Goal: Transaction & Acquisition: Purchase product/service

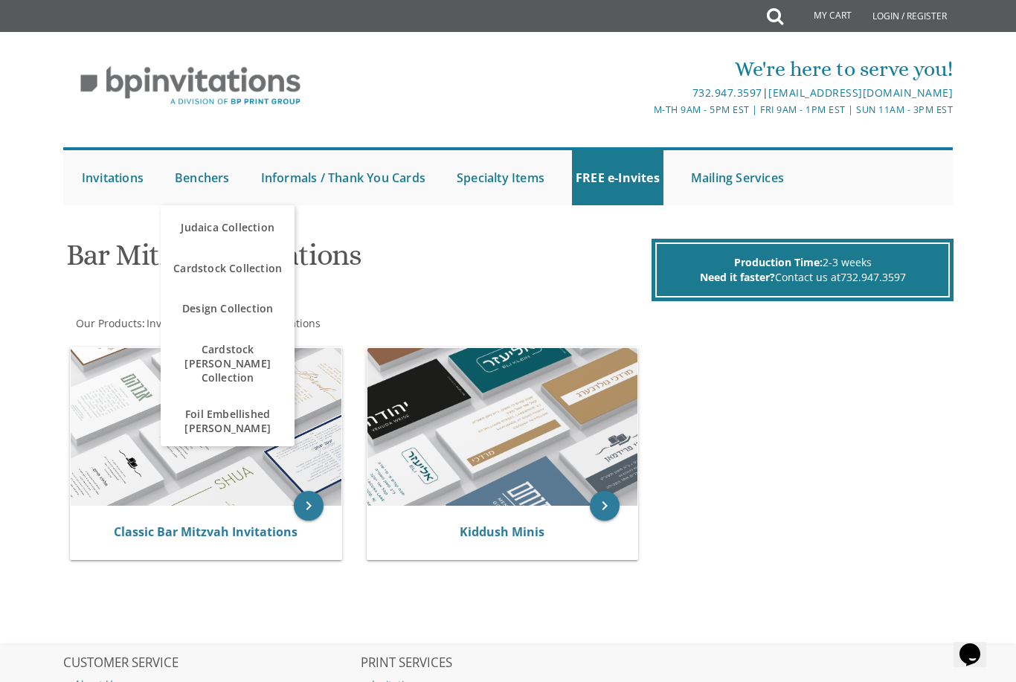
click at [219, 539] on link "Classic Bar Mitzvah Invitations" at bounding box center [206, 532] width 184 height 16
click at [247, 527] on link "Classic Bar Mitzvah Invitations" at bounding box center [206, 532] width 184 height 16
click at [214, 519] on div "Classic Bar Mitzvah Invitations" at bounding box center [206, 533] width 271 height 54
click at [92, 257] on h1 "Bar Mitzvah Invitations" at bounding box center [357, 261] width 583 height 44
click at [124, 517] on div "Classic Bar Mitzvah Invitations" at bounding box center [206, 533] width 271 height 54
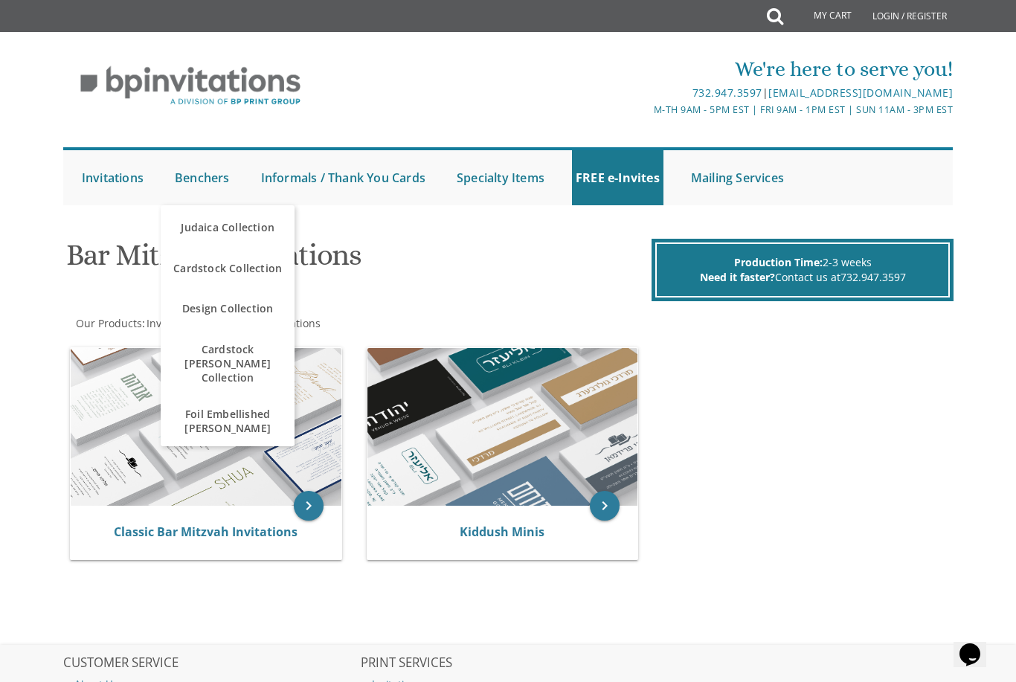
click at [169, 528] on link "Classic Bar Mitzvah Invitations" at bounding box center [206, 532] width 184 height 16
click at [233, 537] on link "Classic Bar Mitzvah Invitations" at bounding box center [206, 532] width 184 height 16
click at [135, 526] on link "Classic Bar Mitzvah Invitations" at bounding box center [206, 532] width 184 height 16
click at [120, 536] on link "Classic Bar Mitzvah Invitations" at bounding box center [206, 532] width 184 height 16
click at [131, 525] on link "Classic Bar Mitzvah Invitations" at bounding box center [206, 532] width 184 height 16
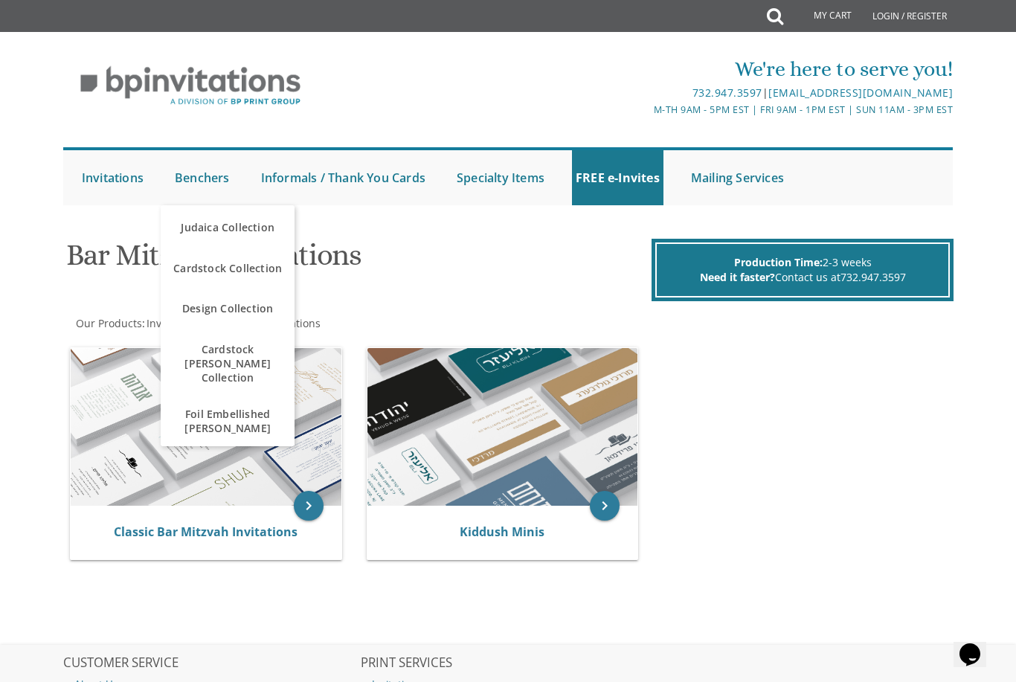
click at [139, 533] on link "Classic Bar Mitzvah Invitations" at bounding box center [206, 532] width 184 height 16
click at [154, 536] on link "Classic Bar Mitzvah Invitations" at bounding box center [206, 532] width 184 height 16
click at [54, 185] on div "We're here to serve you! 732.947.3597 | invitations@bpprintgroup.com M-Th 9am -…" at bounding box center [508, 130] width 915 height 166
click at [145, 528] on link "Classic Bar Mitzvah Invitations" at bounding box center [206, 532] width 184 height 16
click at [147, 527] on link "Classic Bar Mitzvah Invitations" at bounding box center [206, 532] width 184 height 16
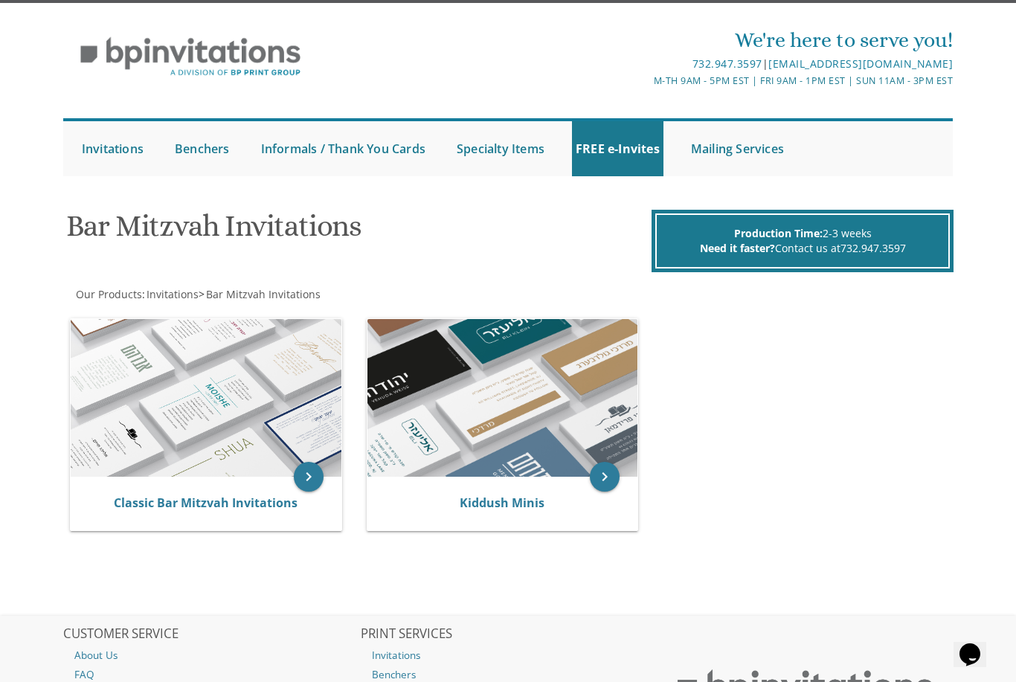
scroll to position [144, 0]
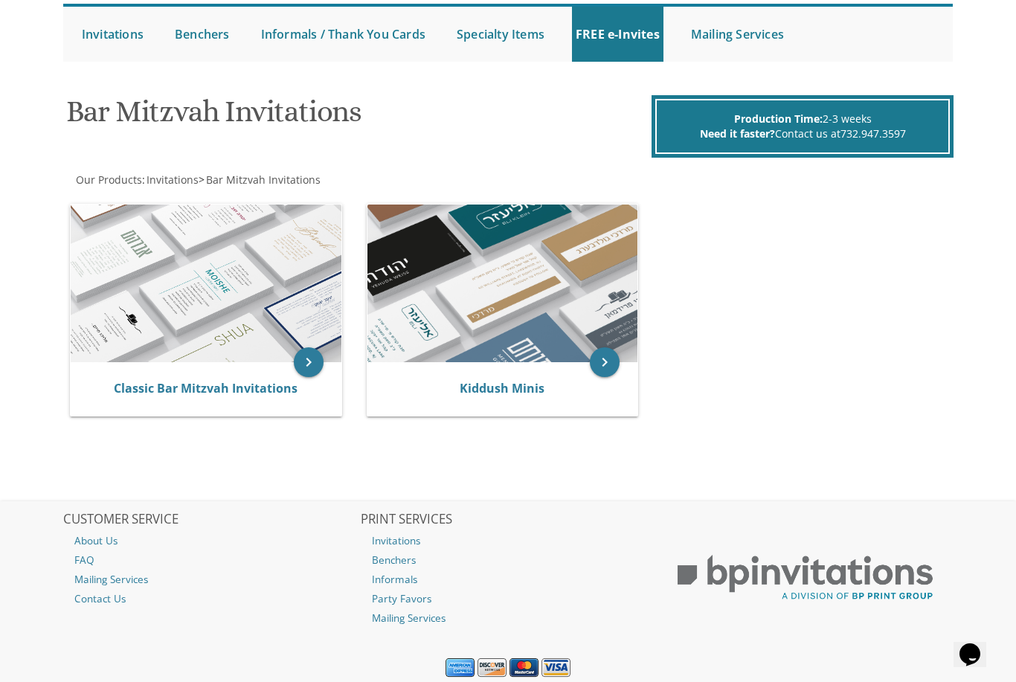
click at [542, 307] on img at bounding box center [503, 284] width 271 height 158
click at [618, 347] on icon "keyboard_arrow_right" at bounding box center [605, 362] width 30 height 30
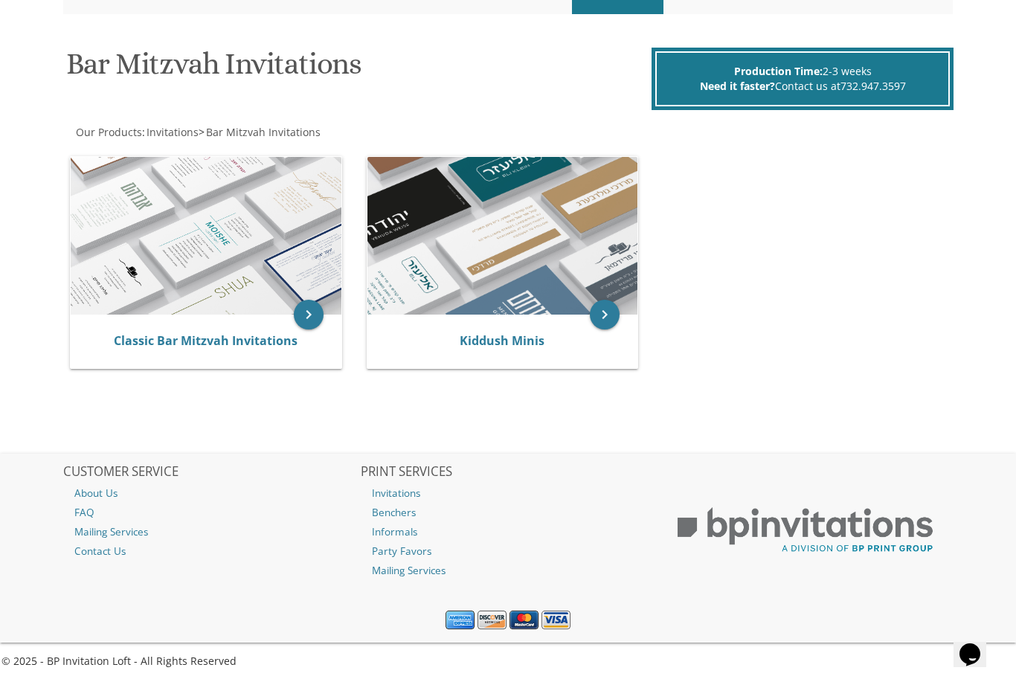
click at [315, 324] on icon "keyboard_arrow_right" at bounding box center [309, 315] width 30 height 30
click at [313, 330] on icon "keyboard_arrow_right" at bounding box center [309, 315] width 30 height 30
click at [278, 265] on img at bounding box center [206, 236] width 271 height 158
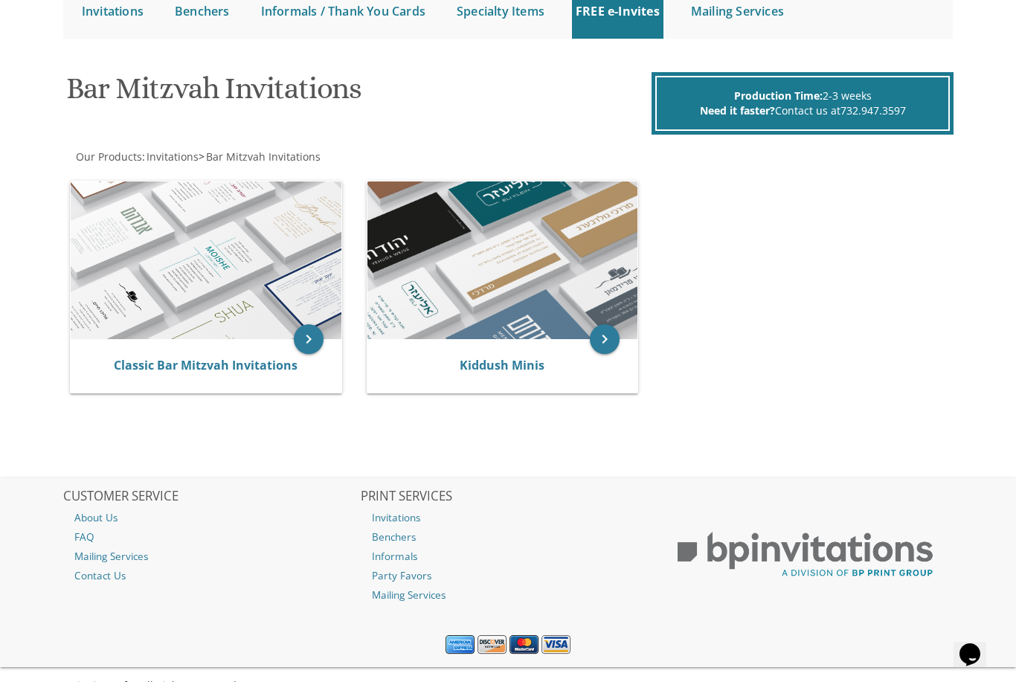
click at [283, 307] on img at bounding box center [206, 261] width 271 height 158
click at [306, 347] on icon "keyboard_arrow_right" at bounding box center [309, 339] width 30 height 30
click at [132, 228] on img at bounding box center [206, 261] width 271 height 158
click at [119, 290] on img at bounding box center [206, 261] width 271 height 158
click at [149, 365] on link "Classic Bar Mitzvah Invitations" at bounding box center [206, 365] width 184 height 16
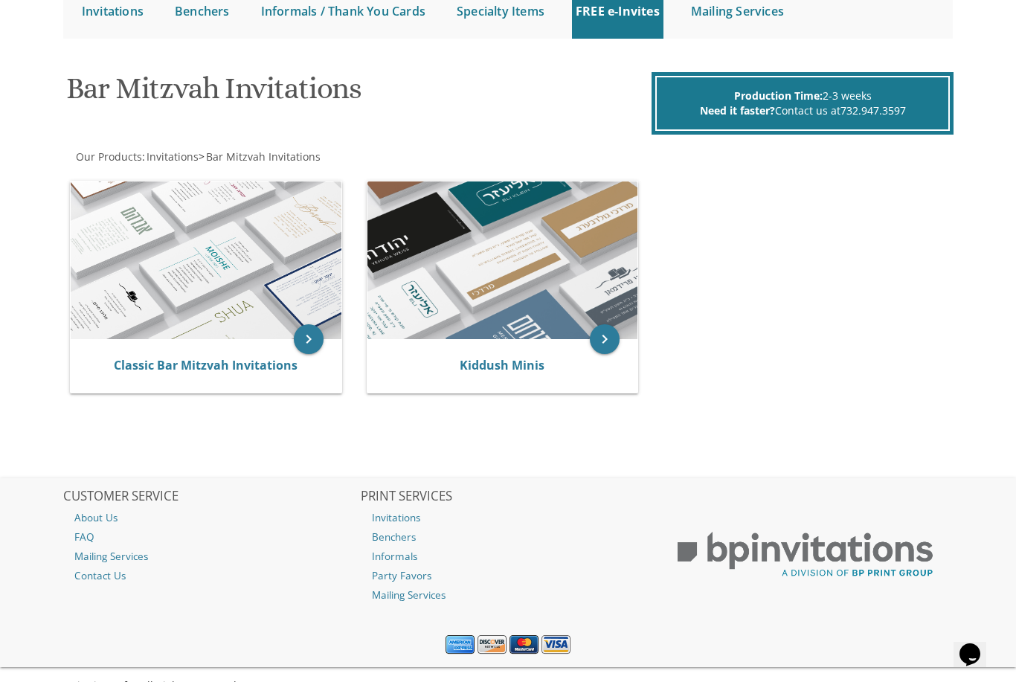
click at [123, 369] on link "Classic Bar Mitzvah Invitations" at bounding box center [206, 365] width 184 height 16
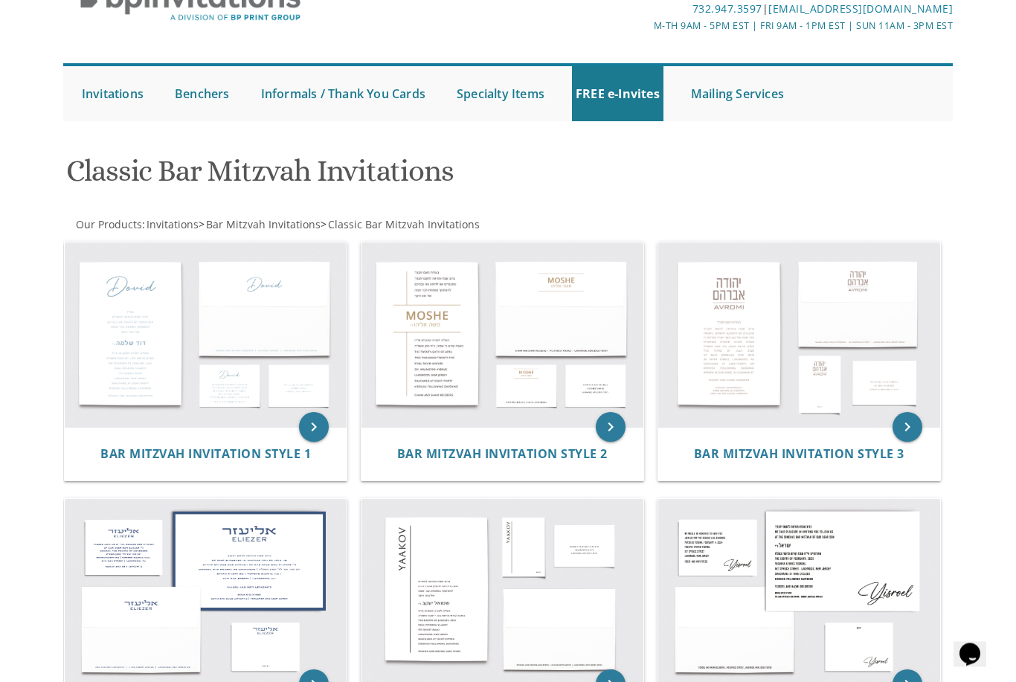
scroll to position [85, 0]
click at [403, 402] on img at bounding box center [503, 334] width 282 height 185
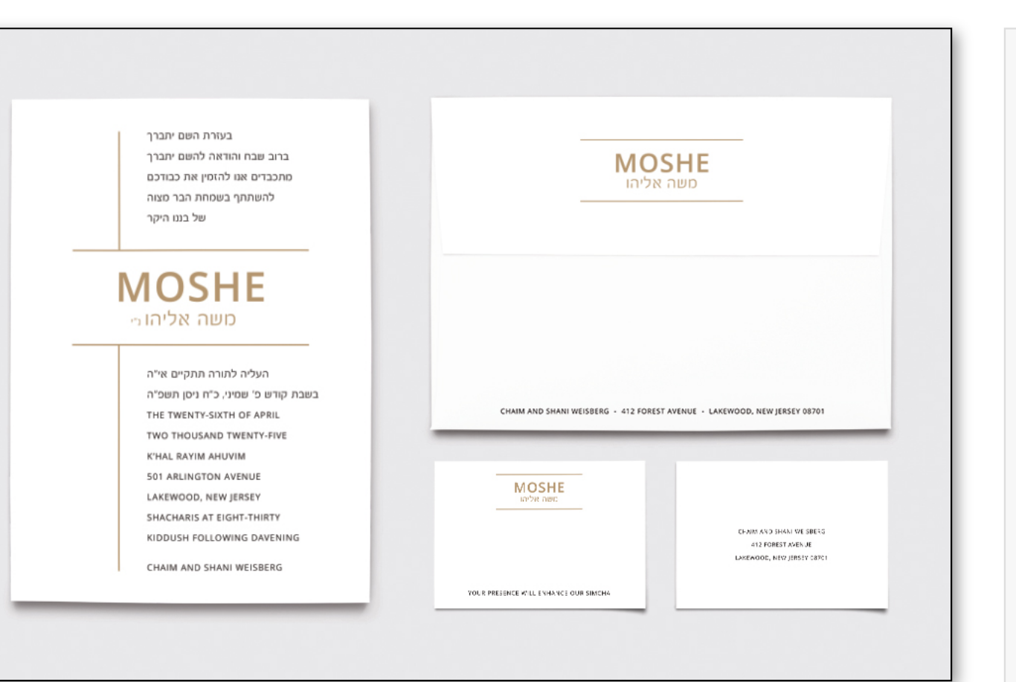
scroll to position [298, 0]
